Goal: Navigation & Orientation: Understand site structure

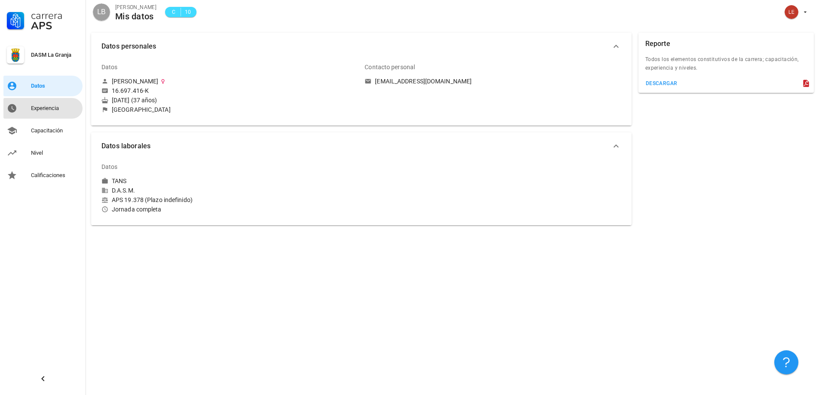
click at [40, 111] on div "Experiencia" at bounding box center [55, 108] width 48 height 7
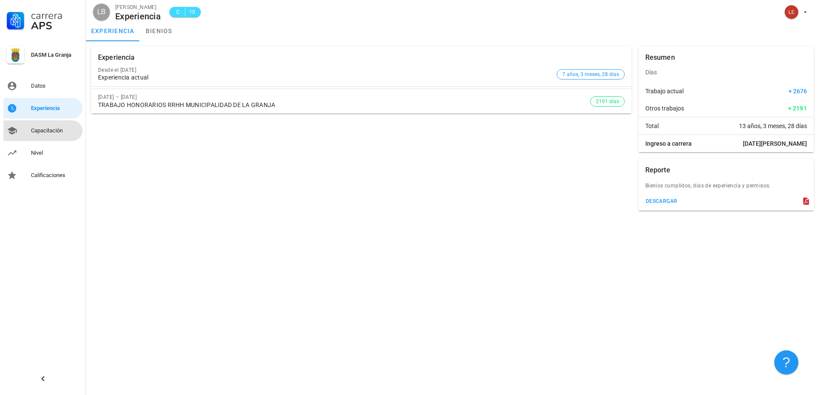
click at [50, 137] on div "Capacitación" at bounding box center [55, 131] width 48 height 14
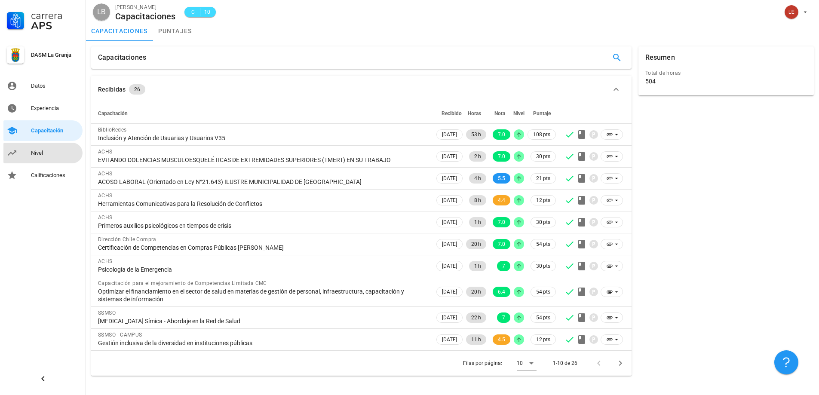
click at [43, 153] on div "Nivel" at bounding box center [55, 153] width 48 height 7
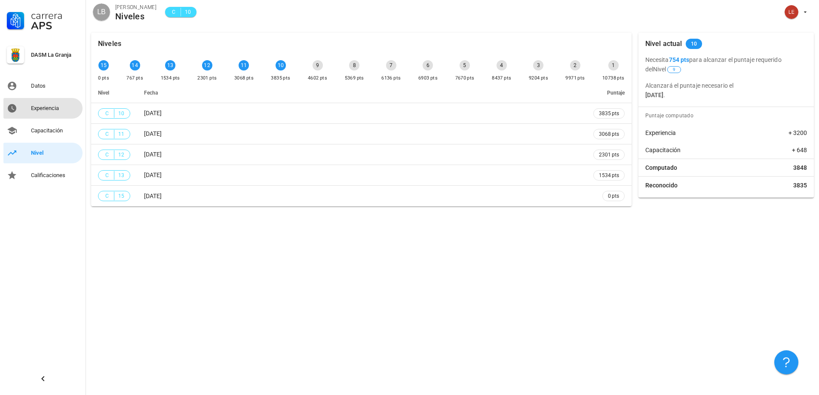
click at [53, 112] on div "Experiencia" at bounding box center [55, 109] width 48 height 14
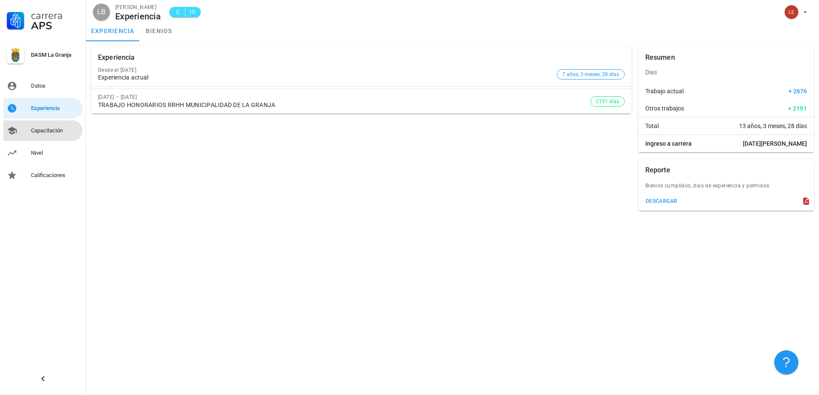
click at [58, 132] on div "Capacitación" at bounding box center [55, 130] width 48 height 7
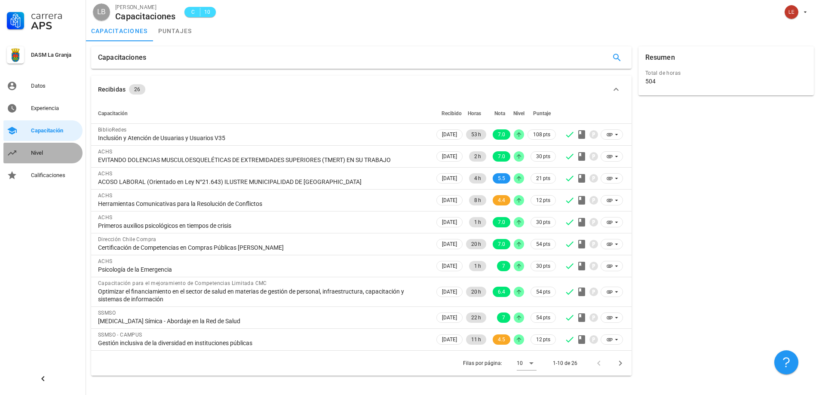
click at [30, 148] on link "Nivel" at bounding box center [42, 153] width 79 height 21
